Goal: Information Seeking & Learning: Learn about a topic

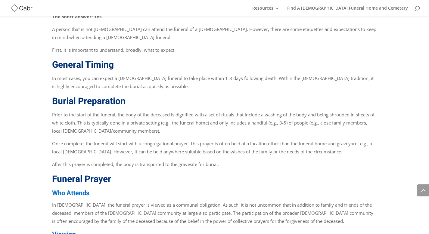
scroll to position [422, 0]
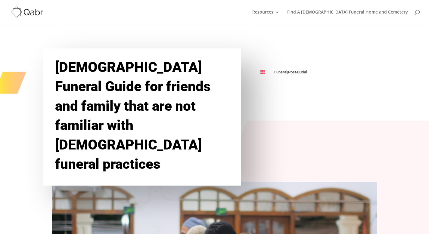
click at [313, 46] on div "Muslim Funeral Guide for friends and family that are not familiar with Islamic …" at bounding box center [215, 117] width 344 height 154
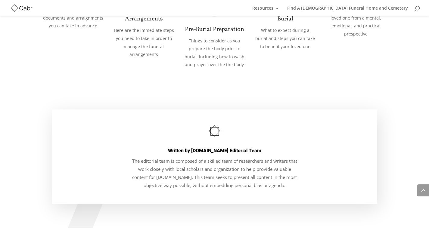
scroll to position [1236, 0]
